Goal: Communication & Community: Answer question/provide support

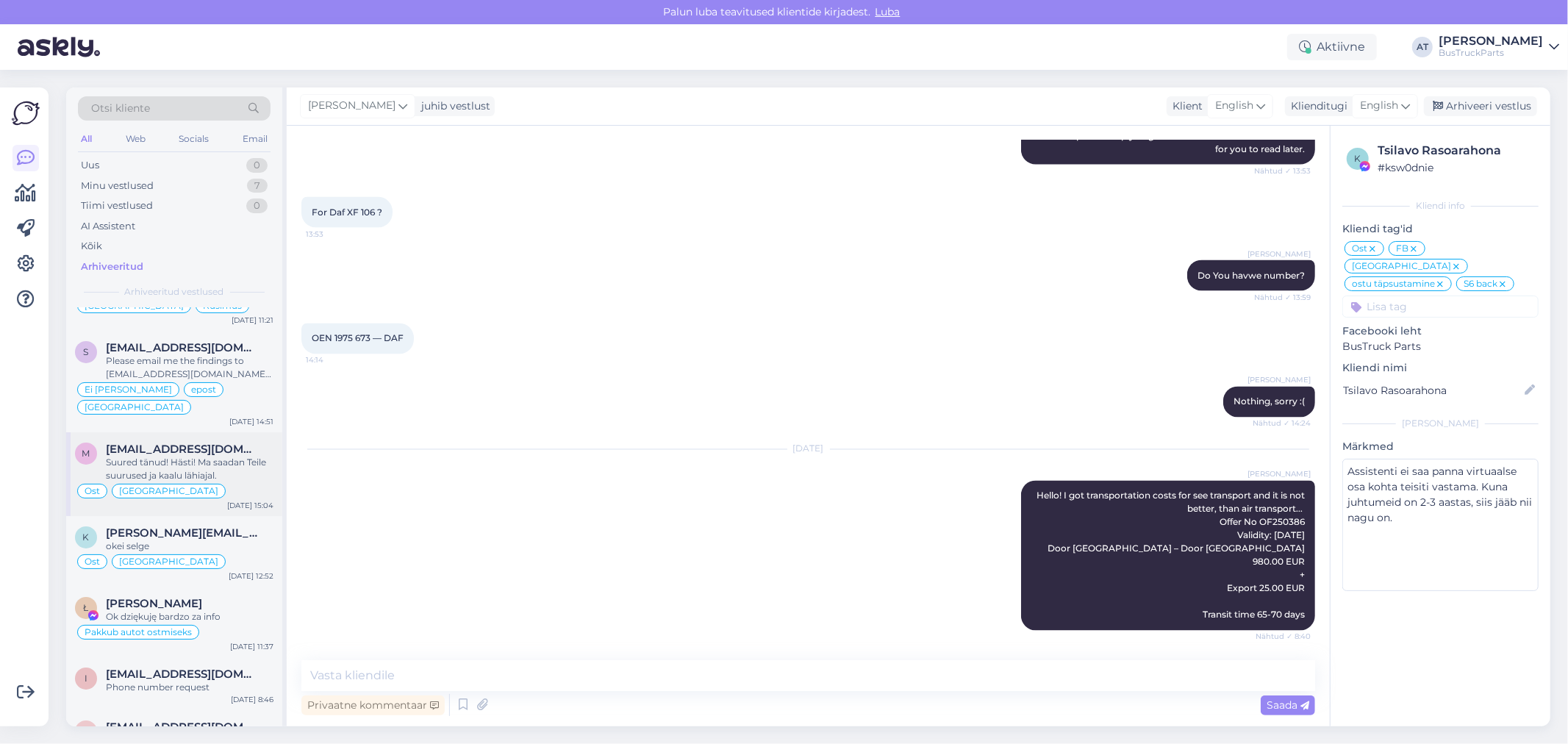
scroll to position [326, 0]
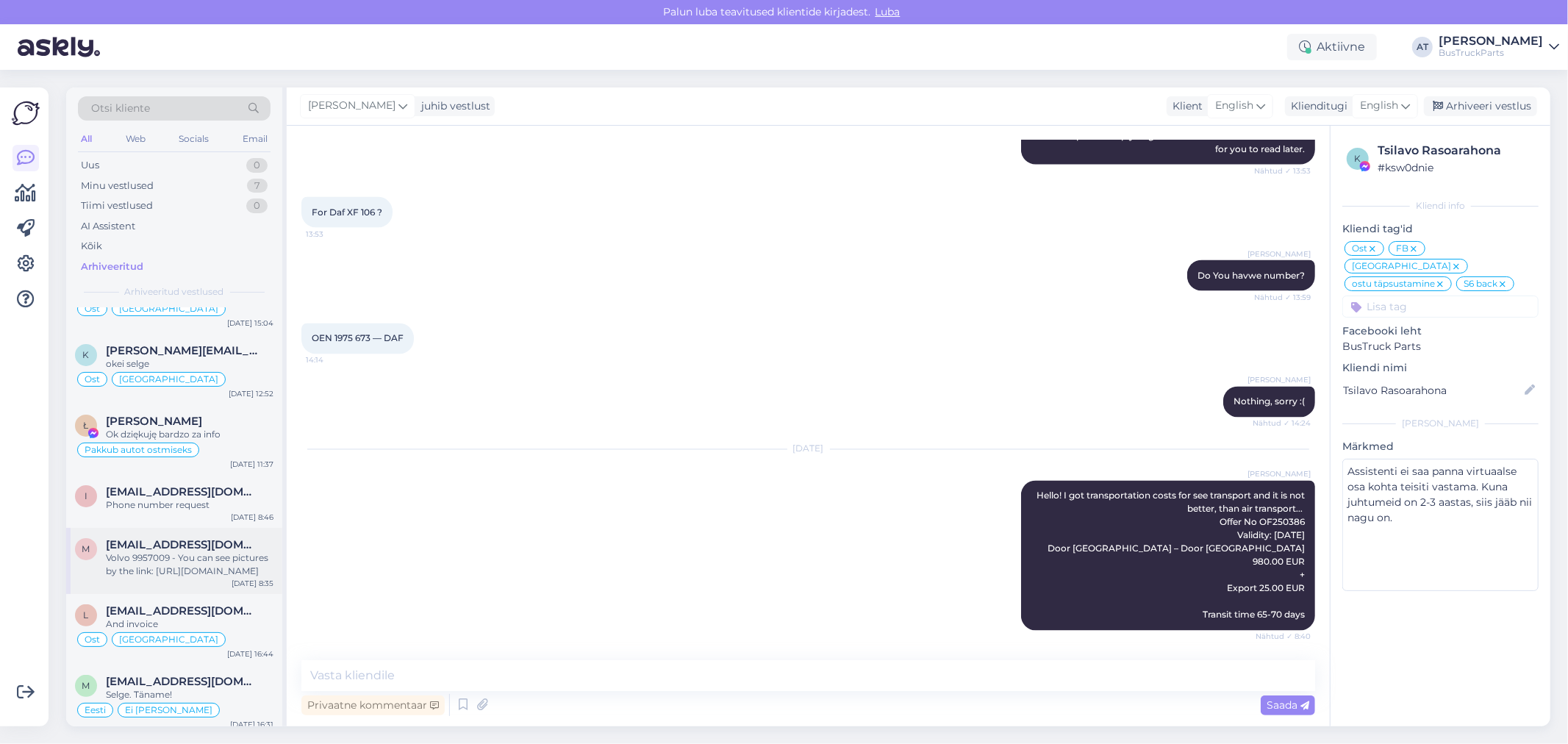
click at [169, 551] on div "Volvo 9957009 - You can see pictures by the link: [URL][DOMAIN_NAME]" at bounding box center [189, 564] width 168 height 27
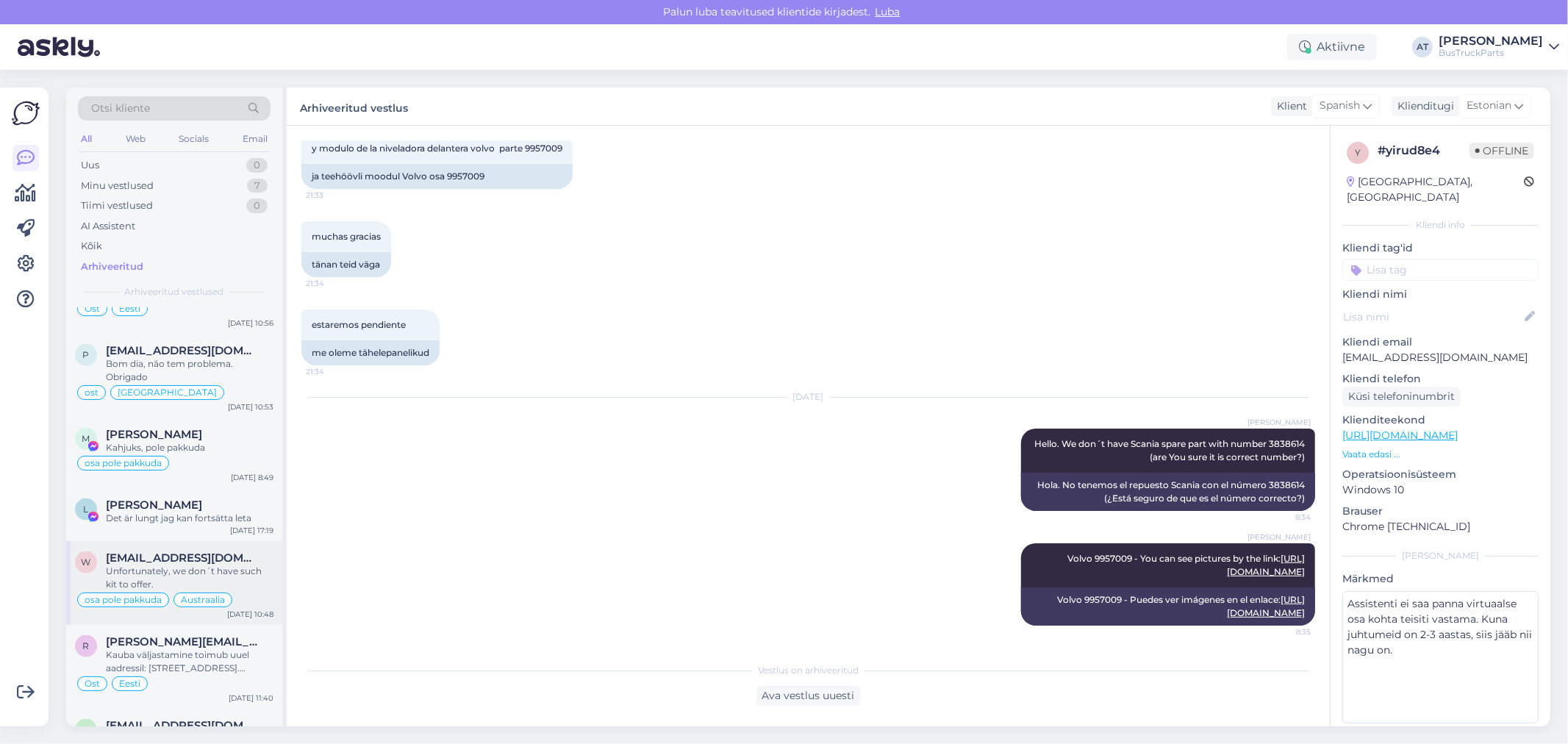
scroll to position [1796, 0]
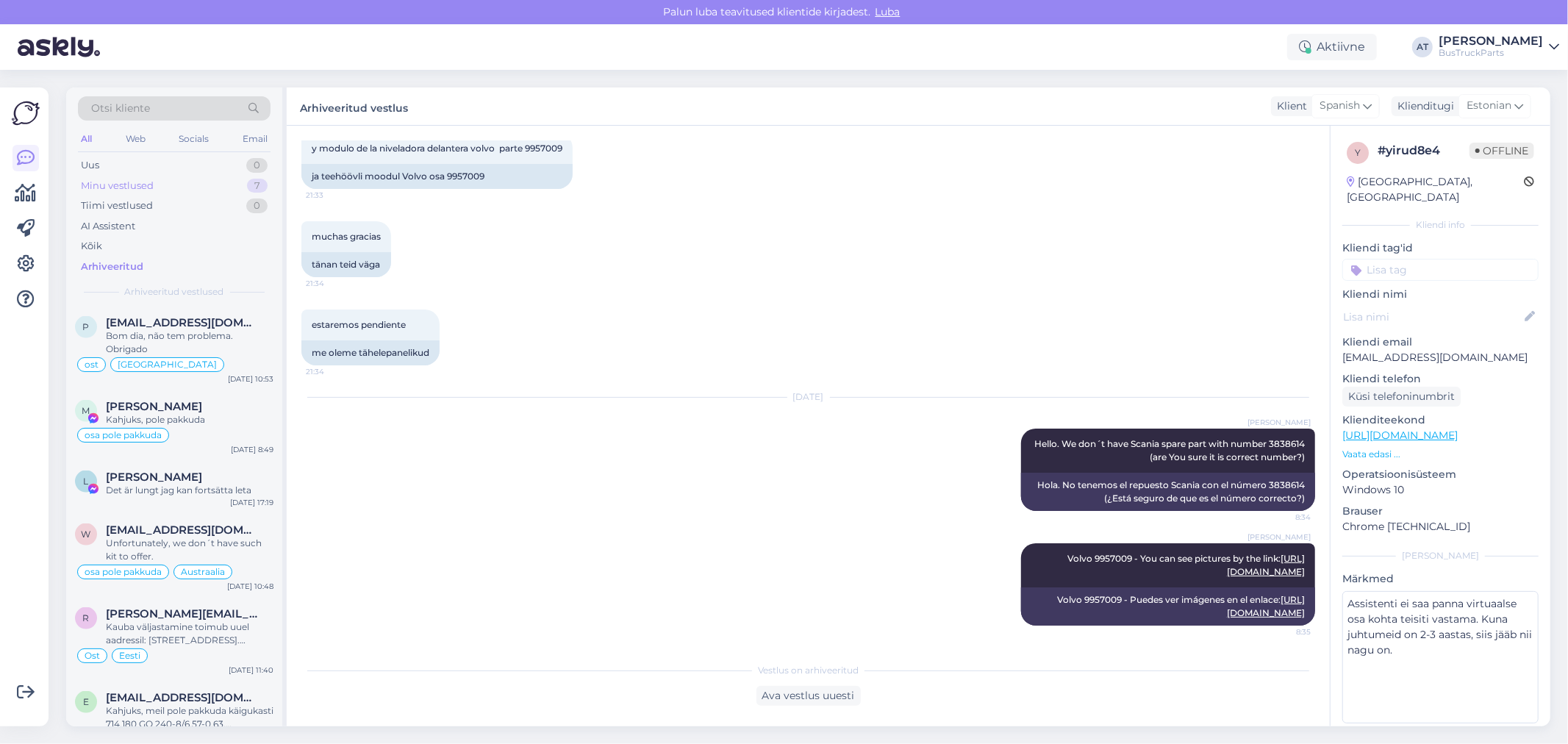
click at [148, 189] on div "Minu vestlused" at bounding box center [117, 185] width 73 height 15
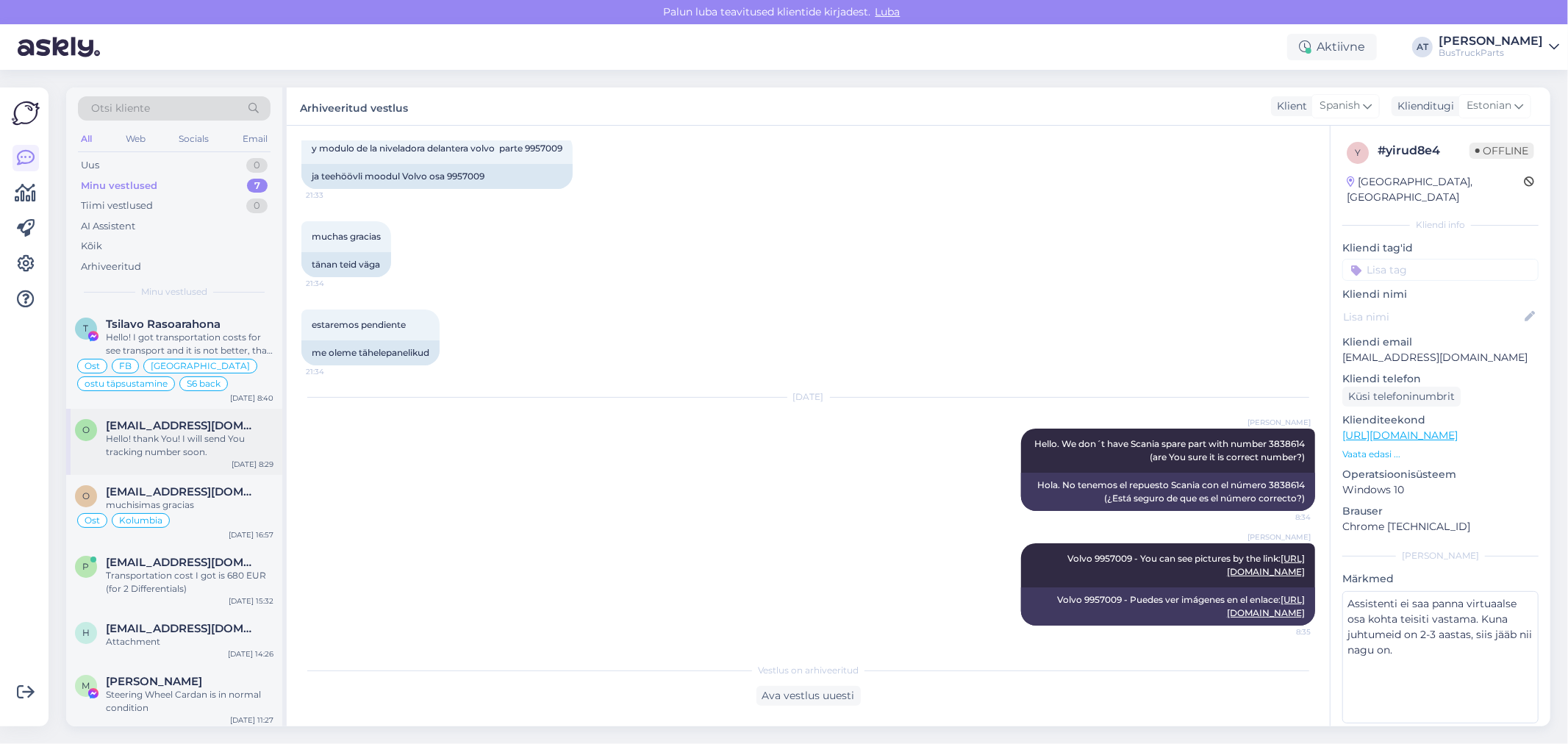
click at [233, 450] on div "Hello! thank You! I will send You tracking number soon." at bounding box center [189, 445] width 168 height 27
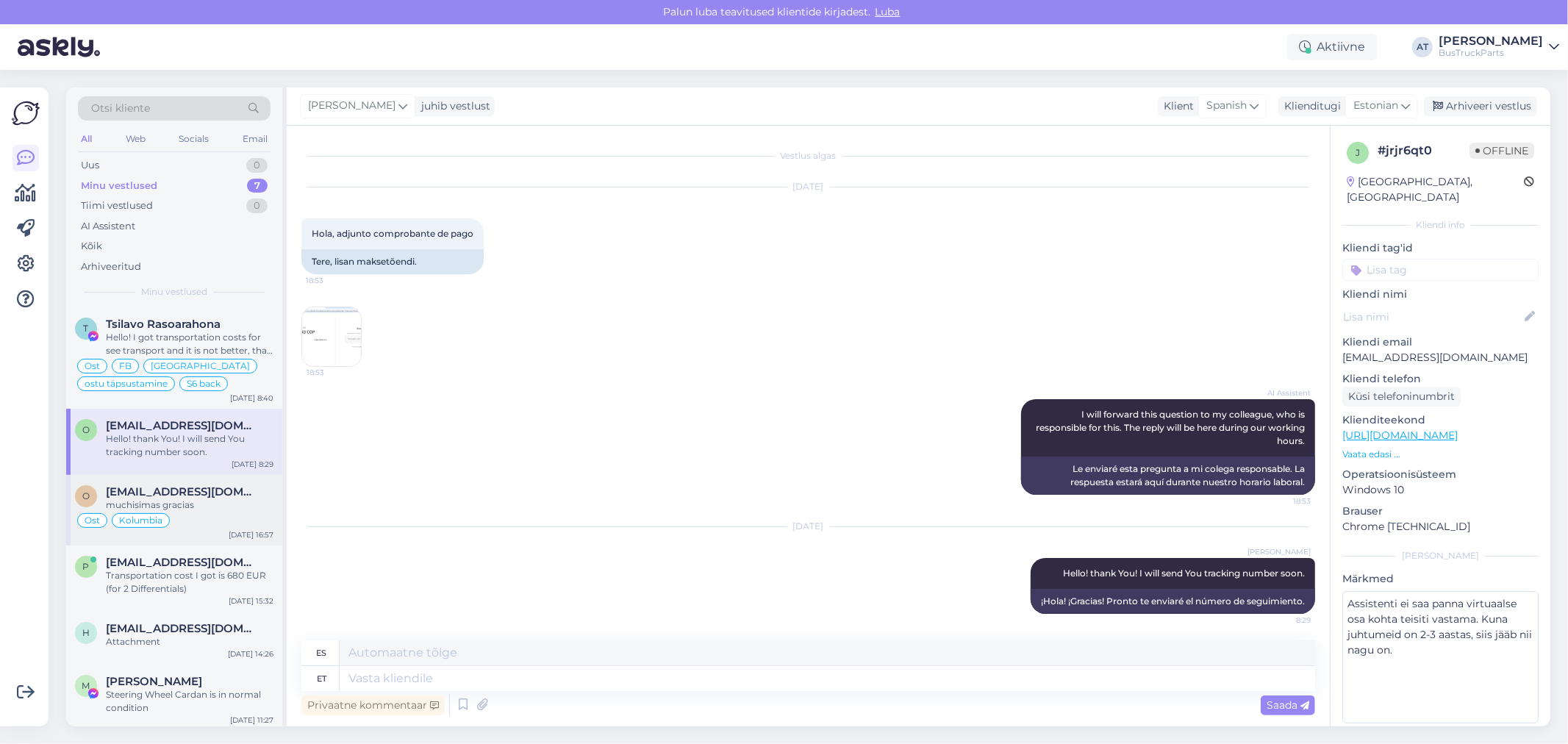
click at [183, 508] on div "muchisimas gracias" at bounding box center [189, 505] width 168 height 13
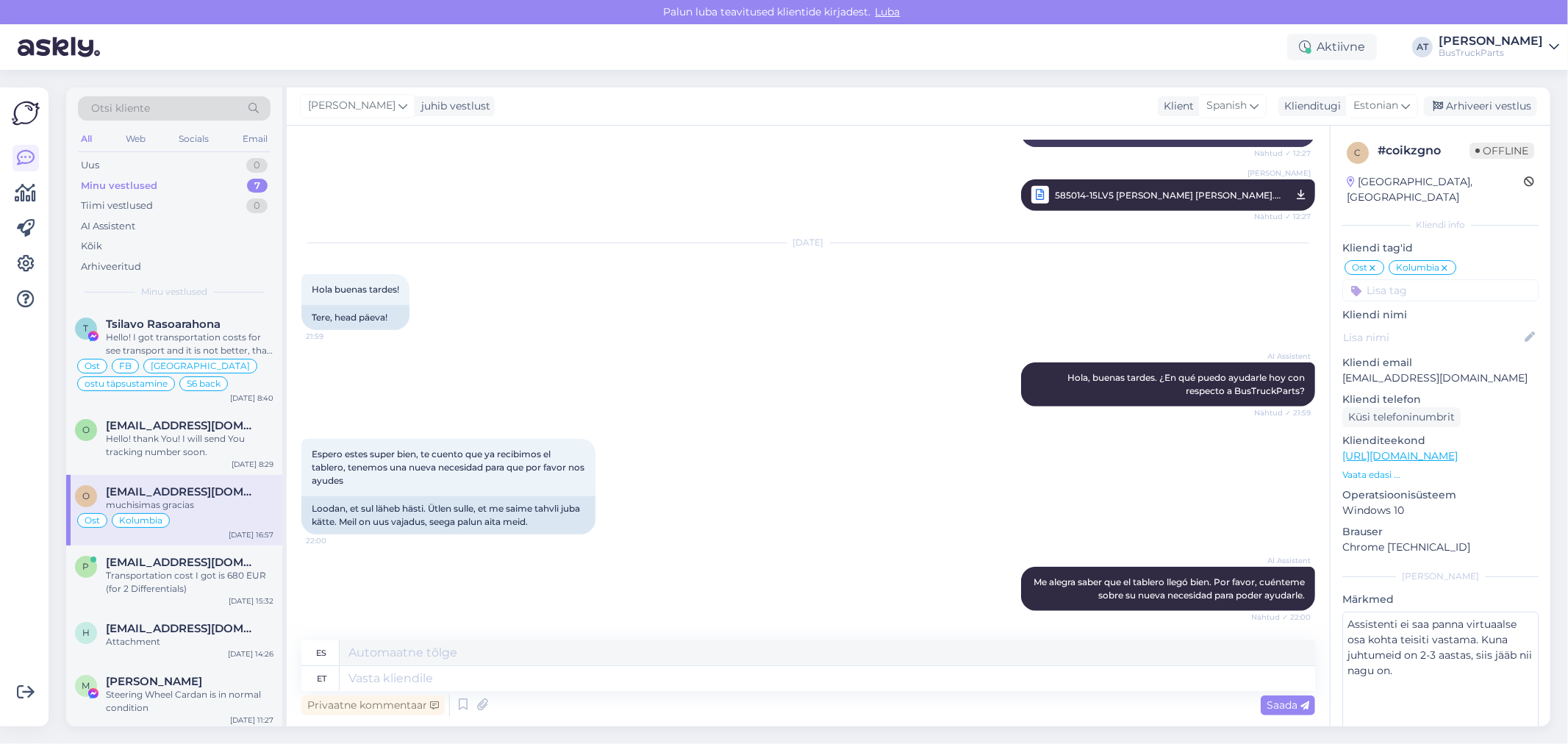
scroll to position [5695, 0]
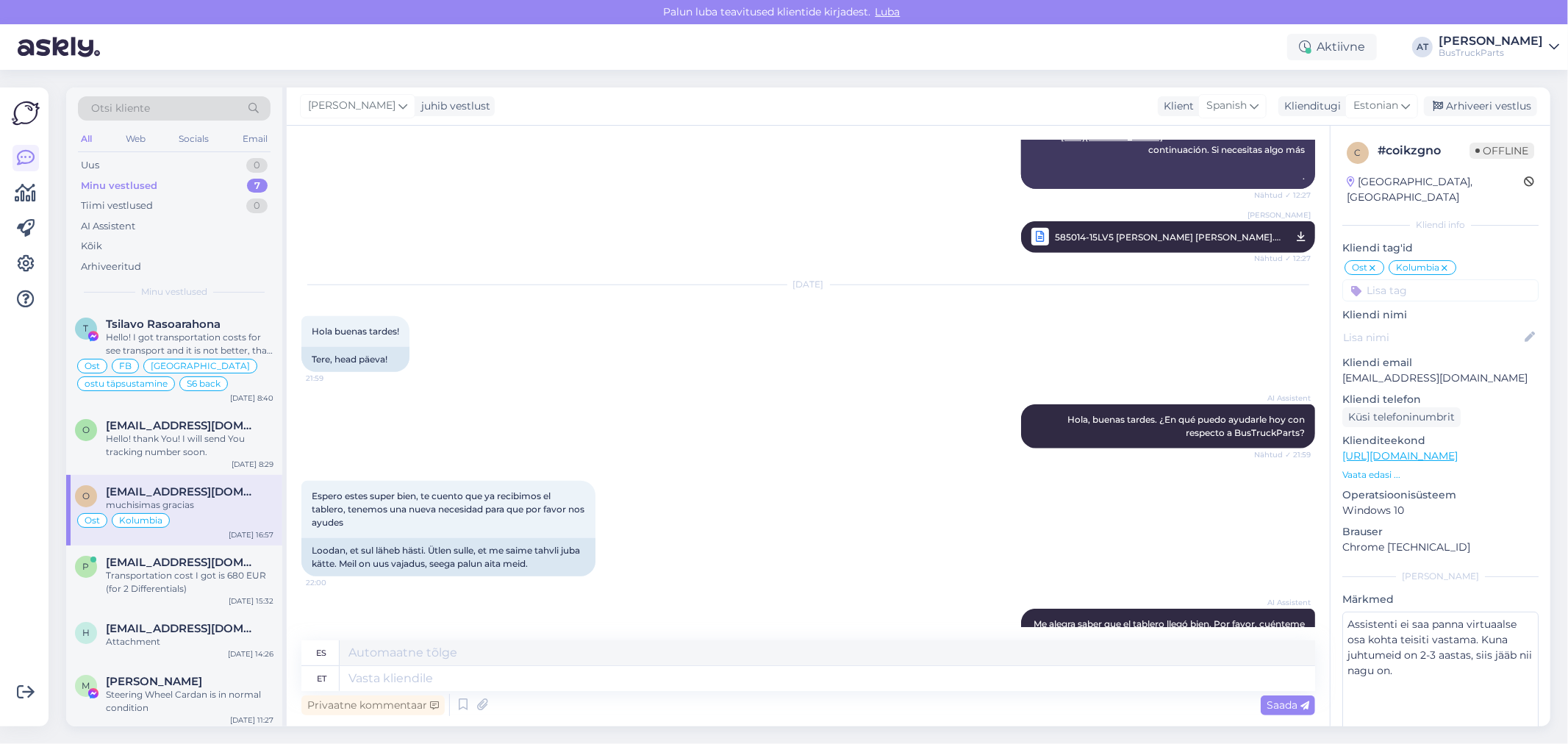
click at [1076, 246] on span "585014-15LV5 [PERSON_NAME] [PERSON_NAME].pdf" at bounding box center [1168, 237] width 226 height 18
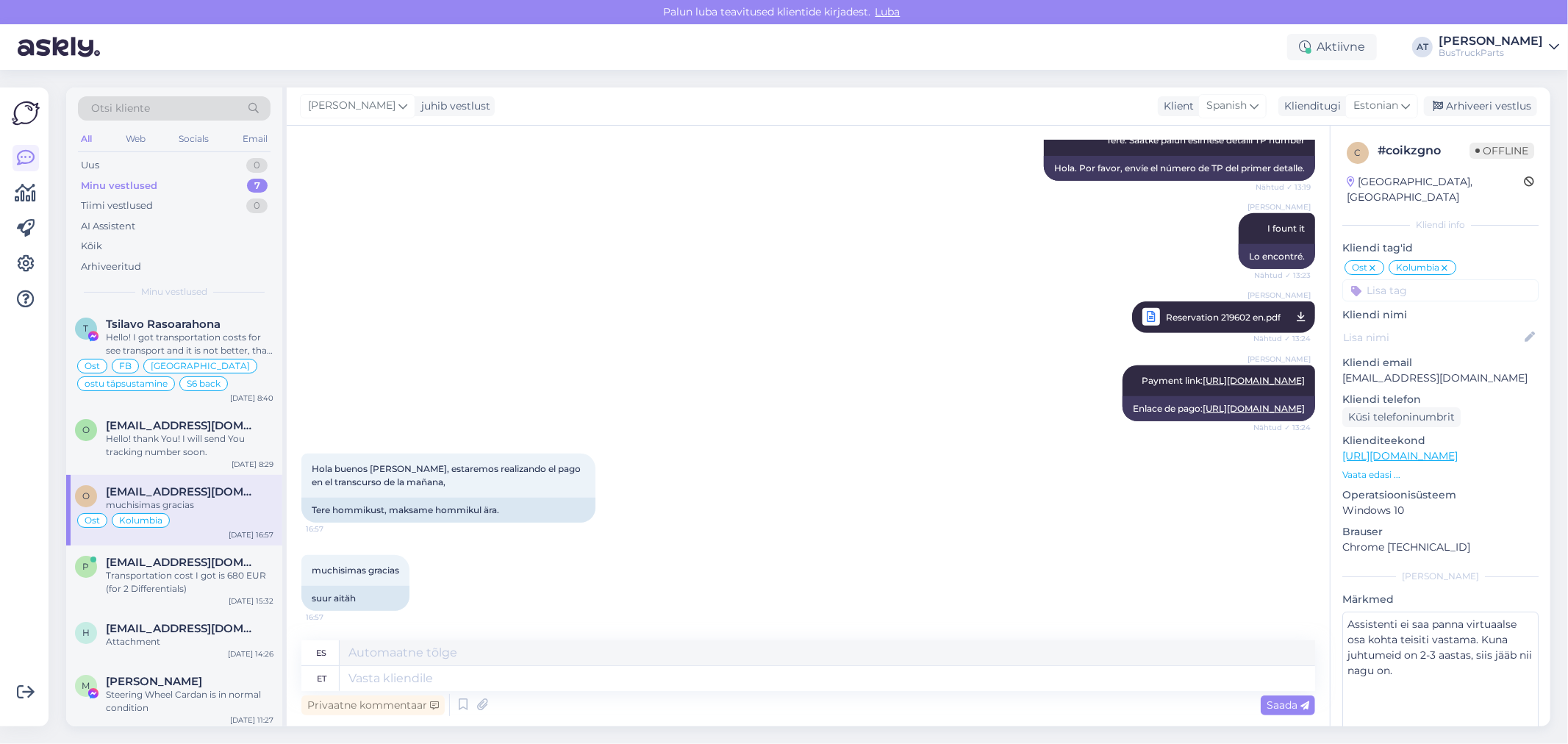
scroll to position [10104, 0]
click at [530, 685] on textarea at bounding box center [827, 678] width 976 height 25
click at [219, 458] on div "Hello! thank You! I will send You tracking number soon." at bounding box center [189, 445] width 168 height 27
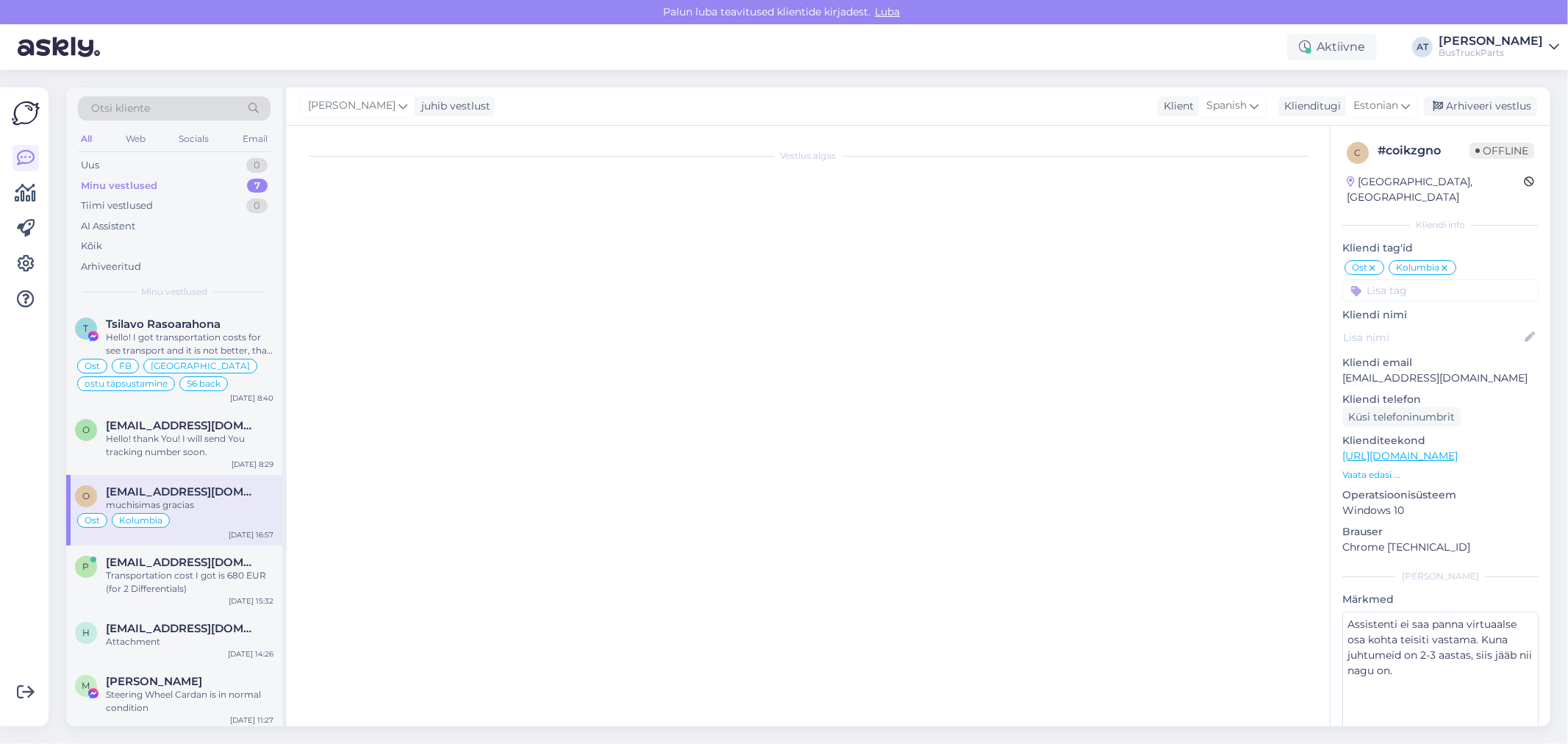
scroll to position [3, 0]
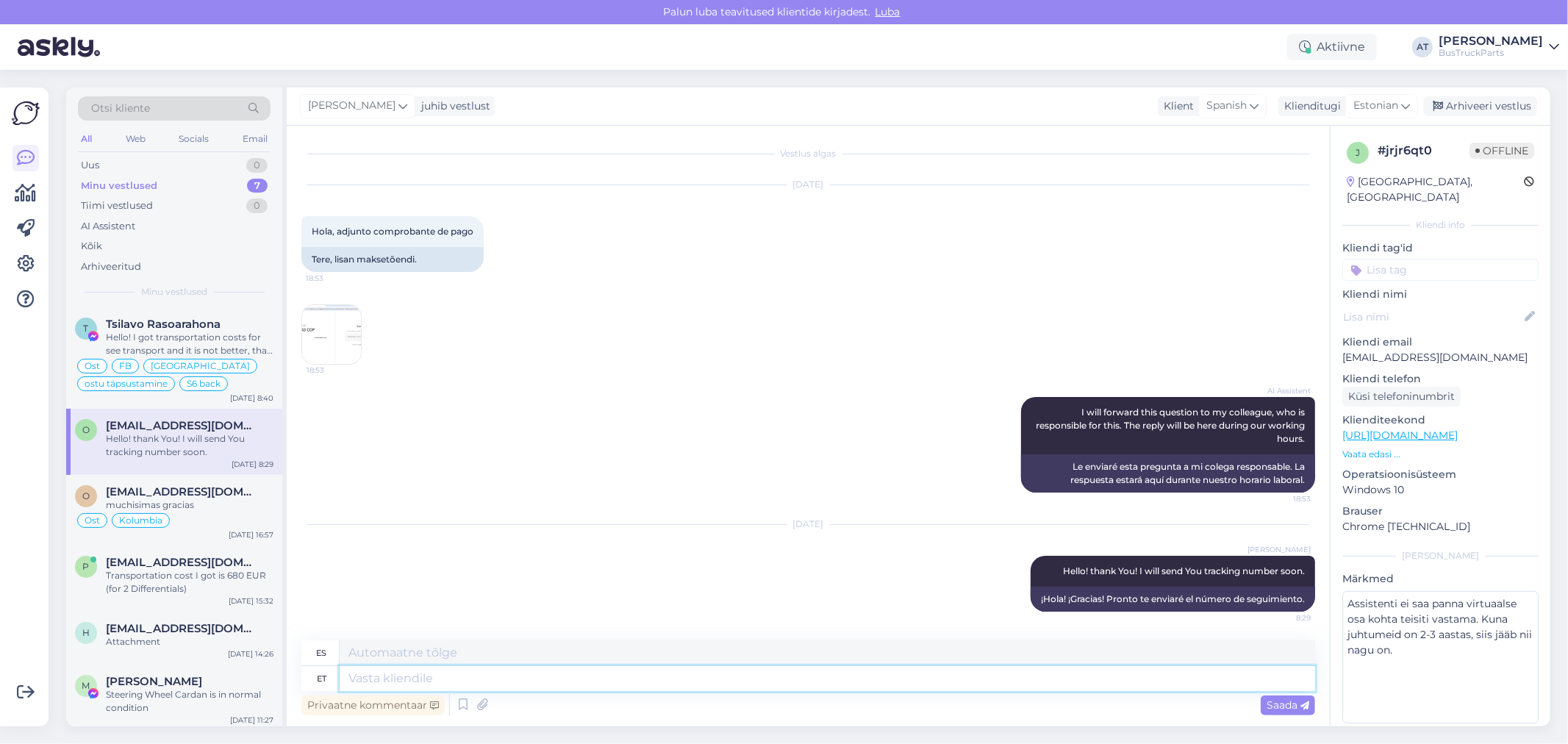
click at [460, 684] on textarea at bounding box center [827, 678] width 976 height 25
type textarea "DHL"
type textarea "DHL tracking nu"
type textarea "Seguimiento de DHL"
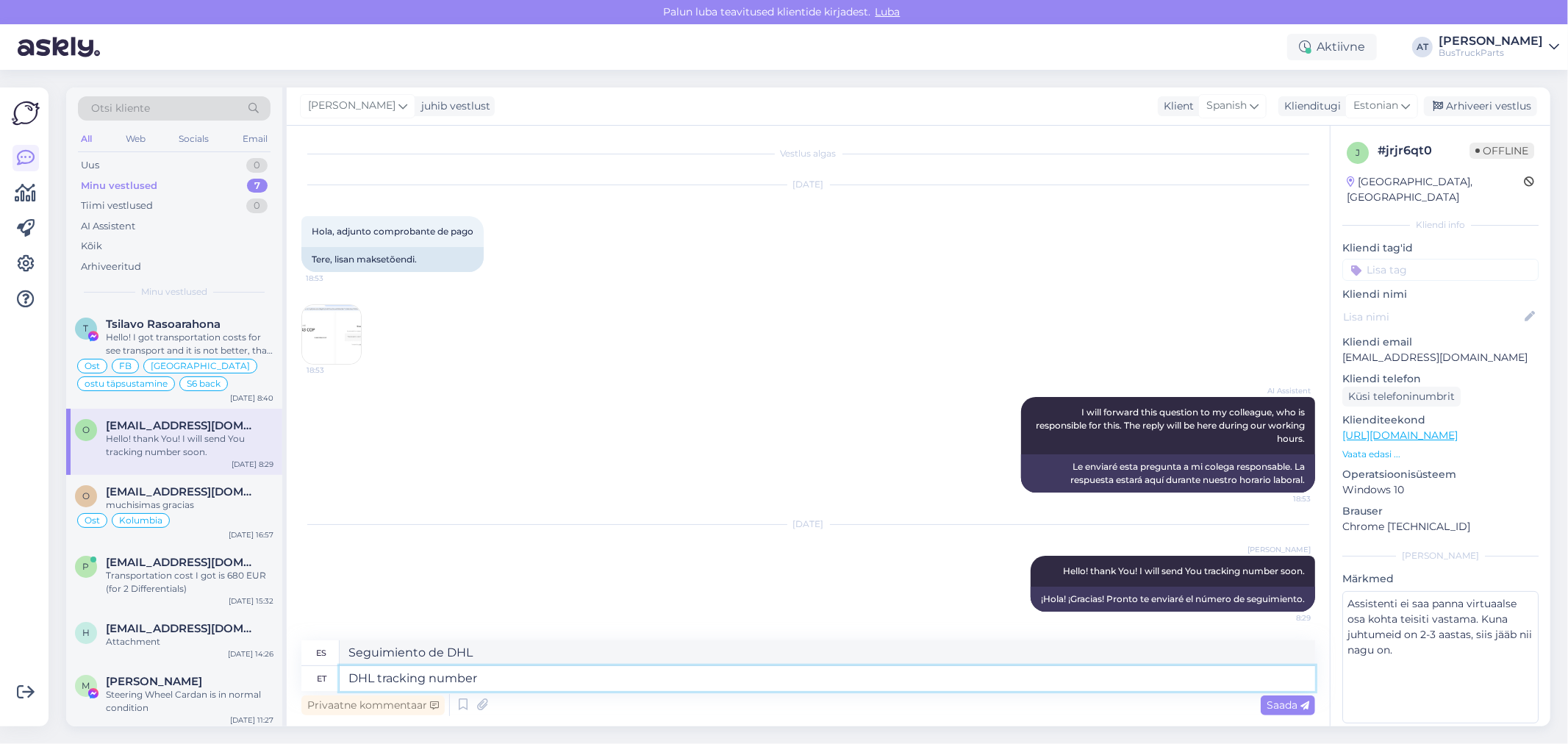
type textarea "DHL tracking number"
type textarea "Número de seguimiento de DHL"
paste textarea "8146468643"
type textarea "DHL tracking number 8146468643"
type textarea "Número de seguimiento de DHL 8146468643"
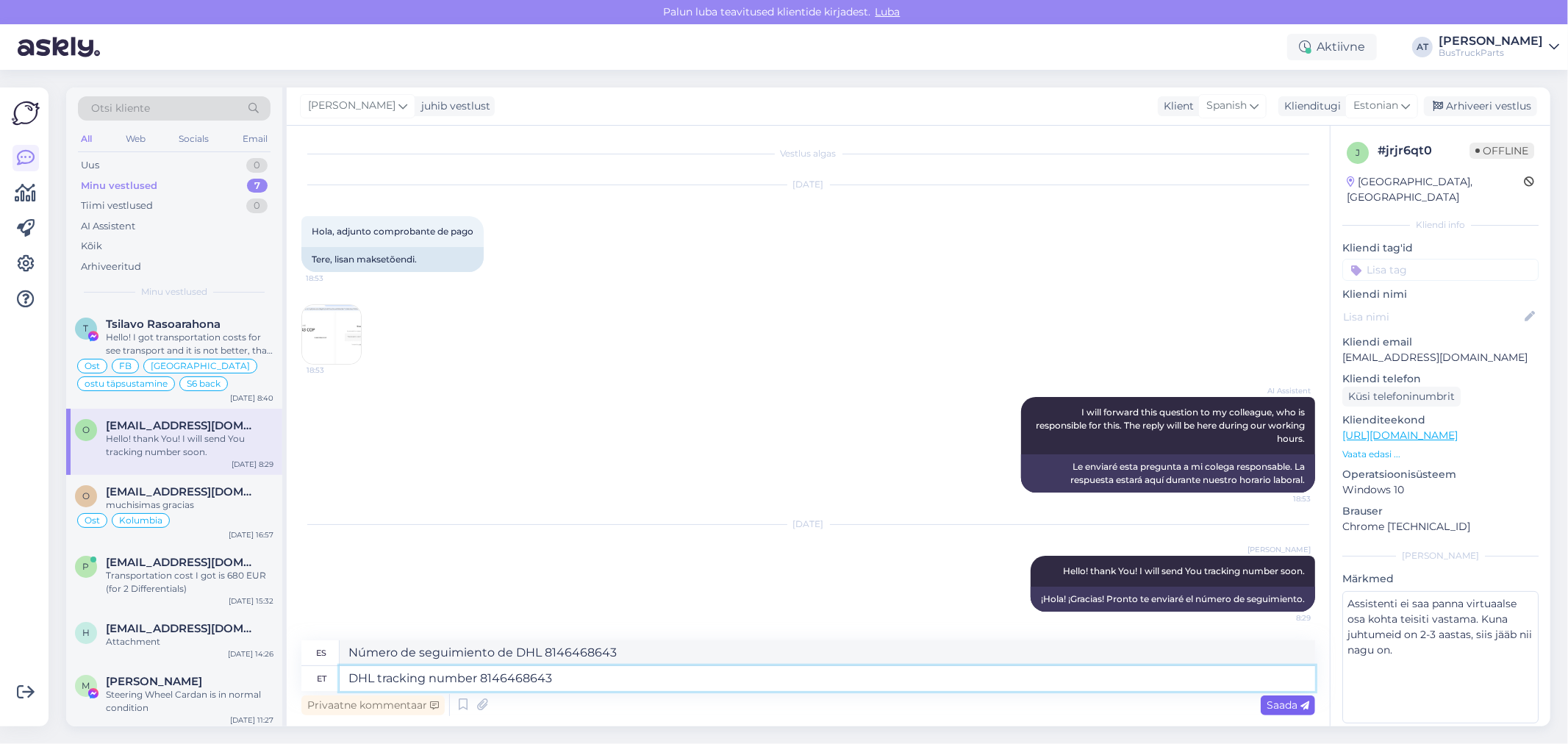
type textarea "DHL tracking number 8146468643"
click at [1265, 700] on div "Saada" at bounding box center [1287, 705] width 54 height 20
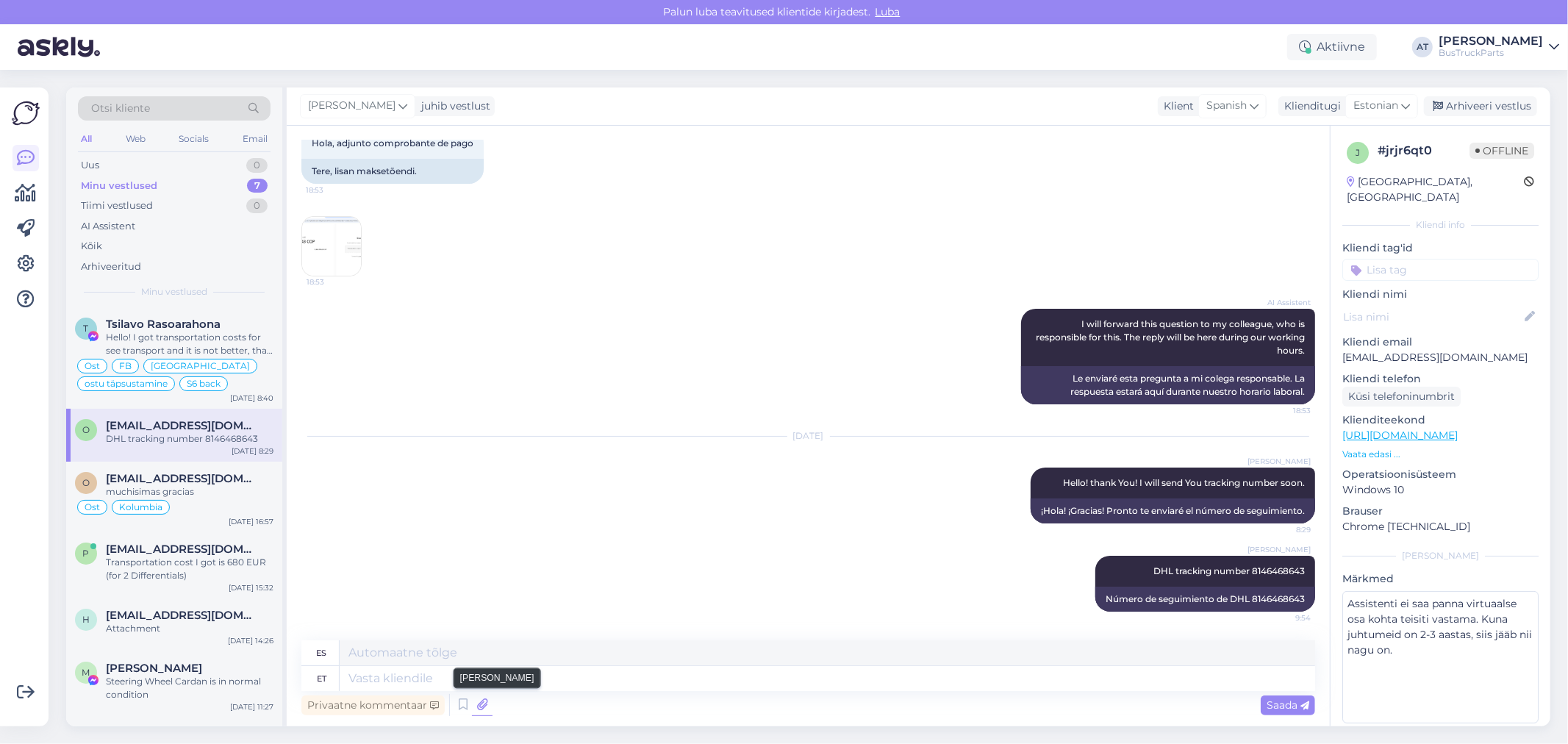
click at [478, 699] on icon at bounding box center [482, 705] width 21 height 22
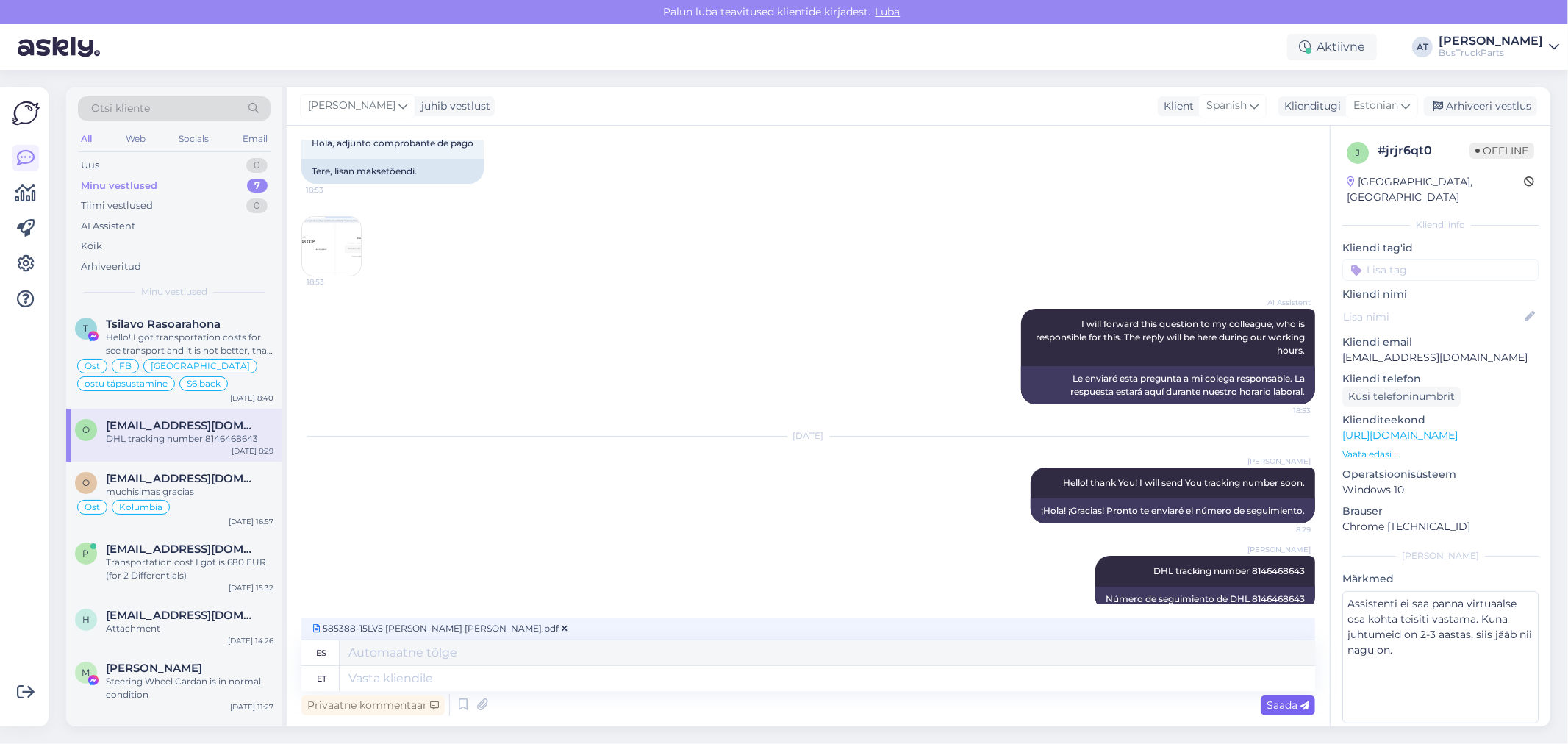
click at [1285, 698] on span "Saada" at bounding box center [1288, 704] width 43 height 13
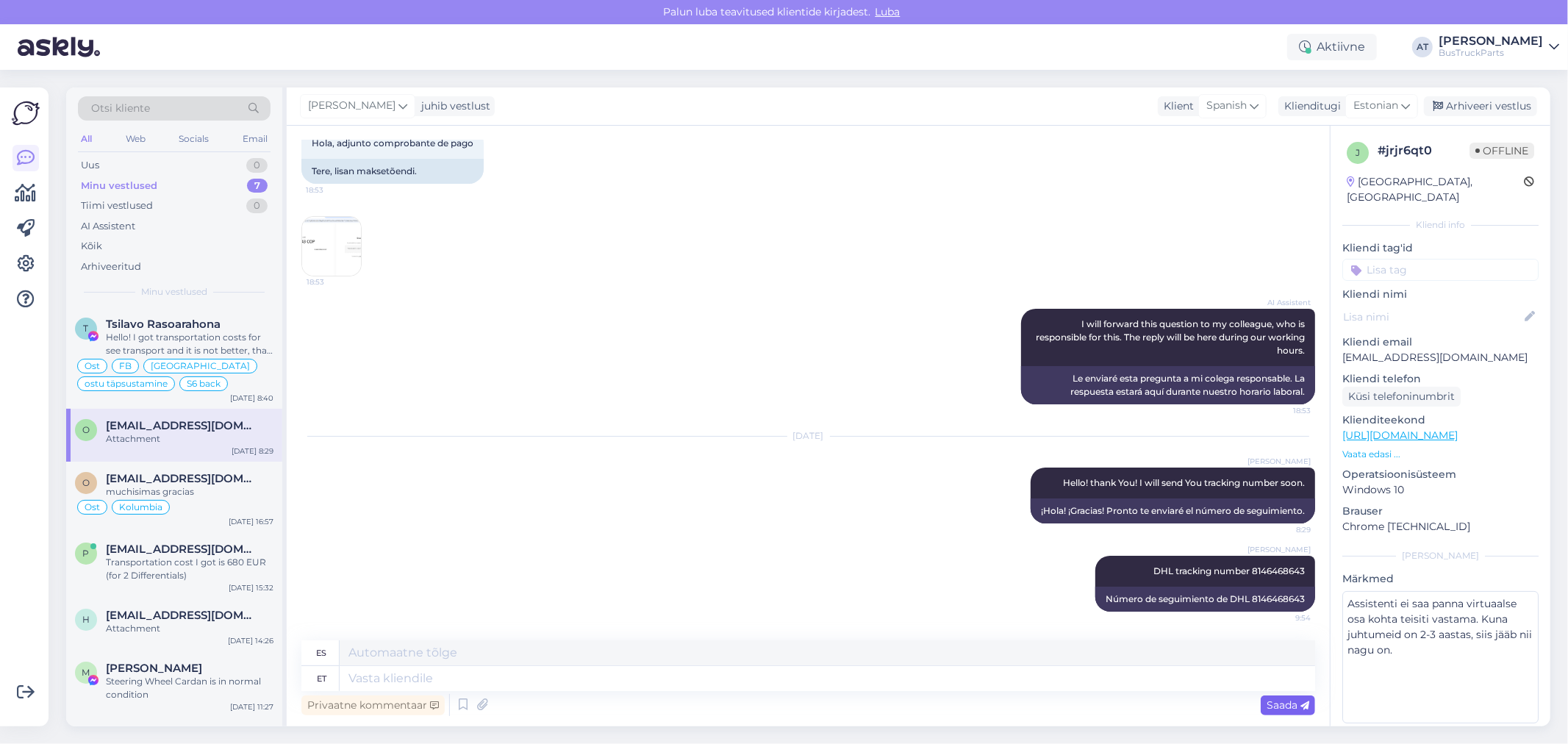
scroll to position [155, 0]
